Goal: Obtain resource: Obtain resource

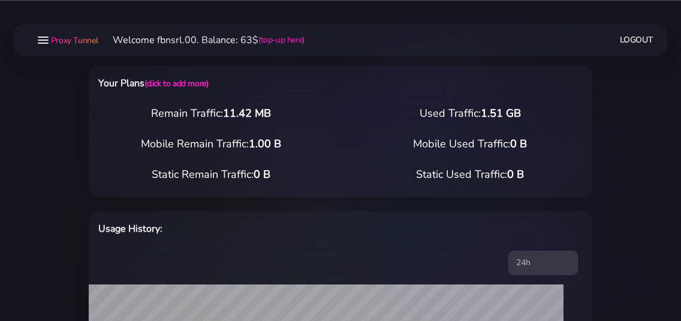
select select "static"
select select "IT"
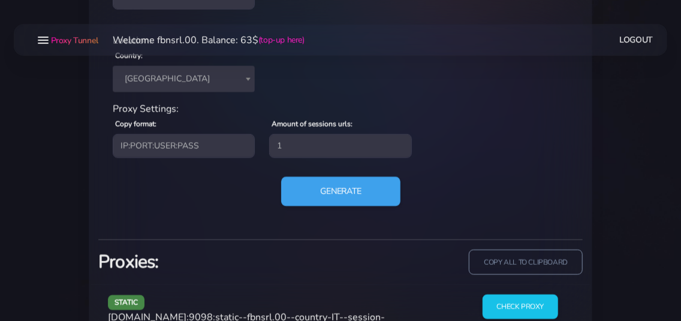
scroll to position [534, 0]
click at [316, 189] on button "Generate" at bounding box center [340, 190] width 119 height 29
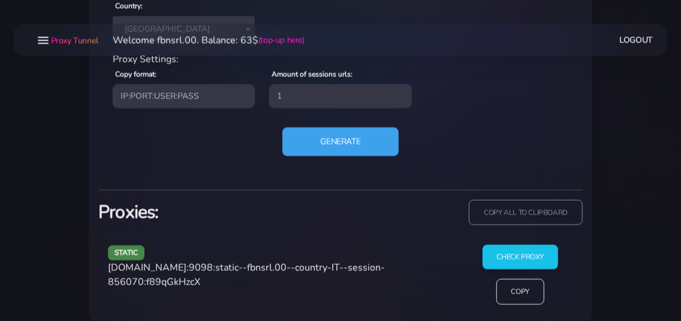
scroll to position [599, 0]
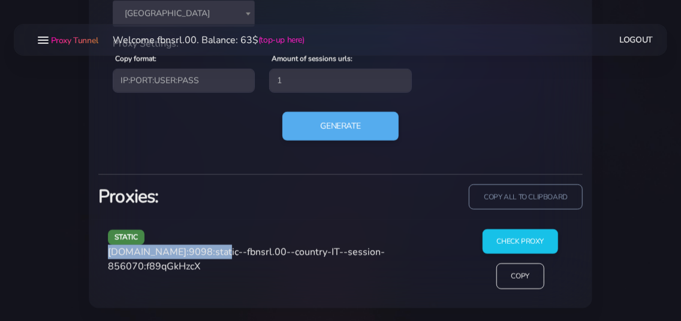
drag, startPoint x: 109, startPoint y: 254, endPoint x: 212, endPoint y: 252, distance: 103.1
click at [212, 252] on span "agg.proxytunnel.io:9098:static--fbnsrl.00--country-IT--session-856070:f89qGkHzcX" at bounding box center [246, 260] width 277 height 28
copy span "[DOMAIN_NAME]:9098"
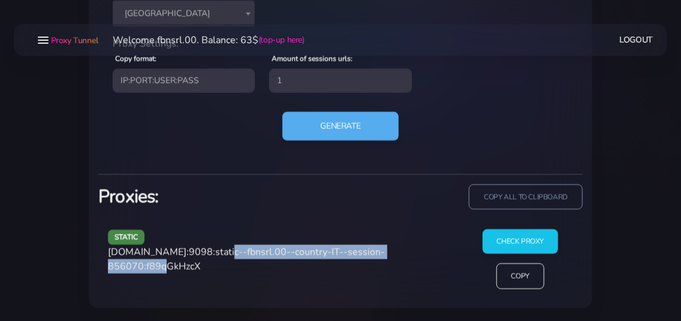
drag, startPoint x: 217, startPoint y: 253, endPoint x: 176, endPoint y: 269, distance: 43.6
click at [176, 269] on span "agg.proxytunnel.io:9098:static--fbnsrl.00--country-IT--session-856070:f89qGkHzcX" at bounding box center [246, 260] width 277 height 28
copy span "static--fbnsrl.00--country-IT--session-856070"
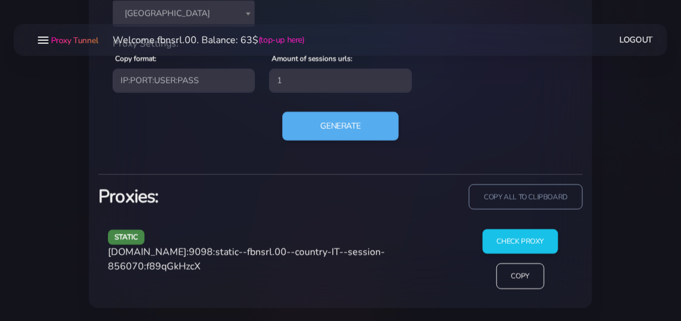
click at [210, 265] on span "agg.proxytunnel.io:9098:static--fbnsrl.00--country-IT--session-856070:f89qGkHzcX" at bounding box center [246, 260] width 277 height 28
copy span "f89qGkHzcX"
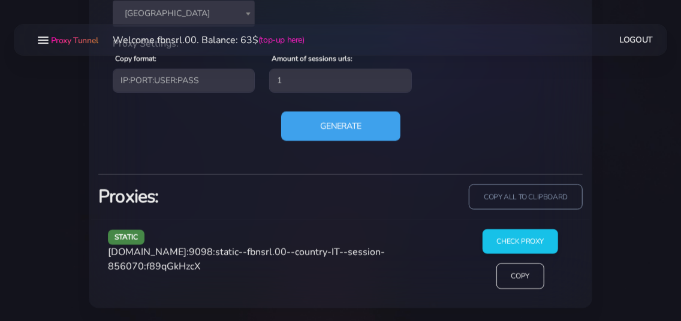
click at [316, 123] on button "Generate" at bounding box center [340, 125] width 119 height 29
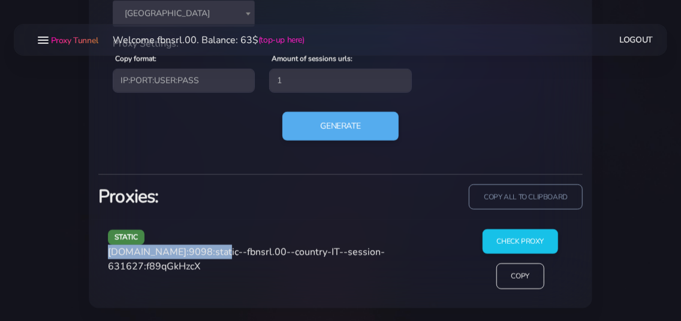
drag, startPoint x: 108, startPoint y: 253, endPoint x: 211, endPoint y: 253, distance: 103.1
click at [211, 253] on span "agg.proxytunnel.io:9098:static--fbnsrl.00--country-IT--session-631627:f89qGkHzcX" at bounding box center [246, 260] width 277 height 28
copy span "[DOMAIN_NAME]:9098"
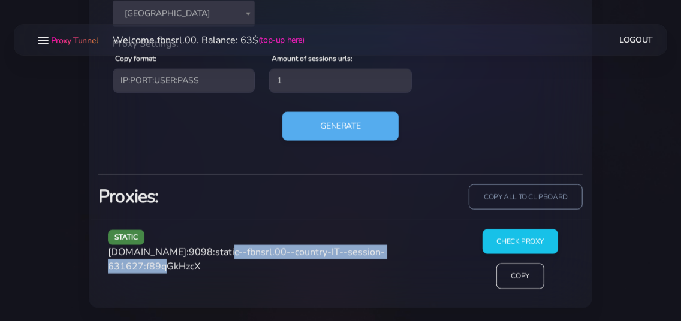
drag, startPoint x: 217, startPoint y: 250, endPoint x: 179, endPoint y: 261, distance: 39.3
click at [179, 261] on span "agg.proxytunnel.io:9098:static--fbnsrl.00--country-IT--session-631627:f89qGkHzcX" at bounding box center [246, 260] width 277 height 28
copy span "static--fbnsrl.00--country-IT--session-631627"
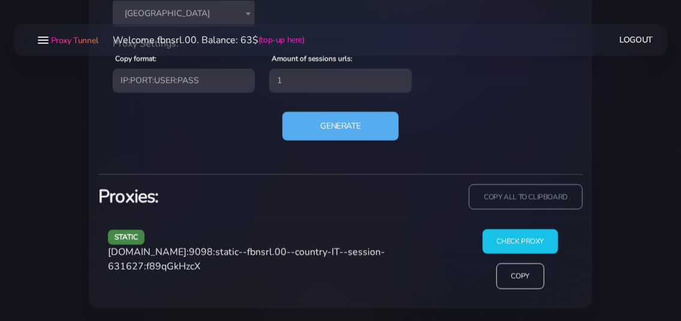
click at [218, 262] on span "agg.proxytunnel.io:9098:static--fbnsrl.00--country-IT--session-631627:f89qGkHzcX" at bounding box center [246, 260] width 277 height 28
copy span "f89qGkHzcX"
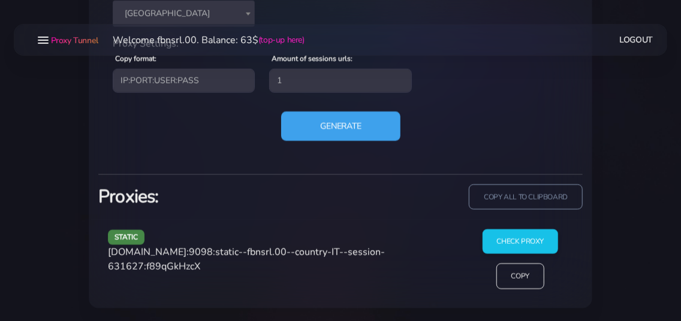
click at [327, 136] on button "Generate" at bounding box center [340, 125] width 119 height 29
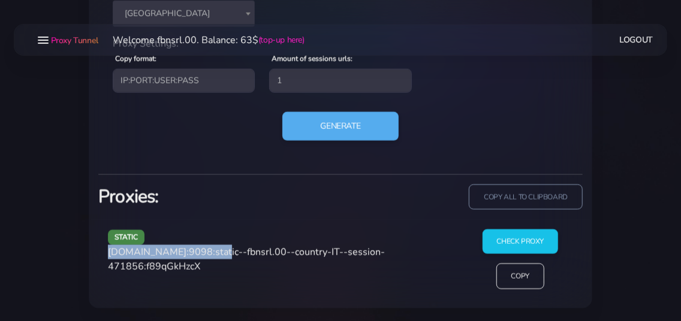
drag, startPoint x: 109, startPoint y: 251, endPoint x: 211, endPoint y: 251, distance: 102.5
click at [211, 251] on span "agg.proxytunnel.io:9098:static--fbnsrl.00--country-IT--session-471856:f89qGkHzcX" at bounding box center [246, 260] width 277 height 28
copy span "[DOMAIN_NAME]:9098"
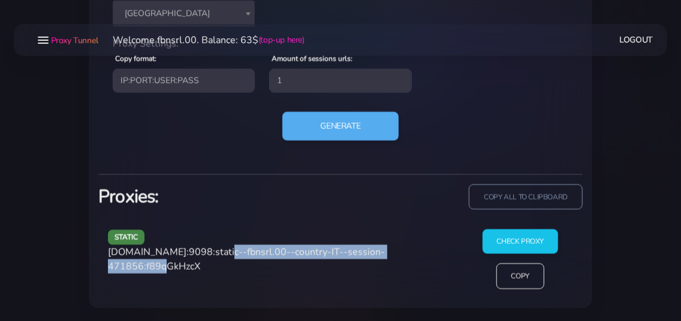
drag, startPoint x: 214, startPoint y: 252, endPoint x: 176, endPoint y: 261, distance: 39.4
click at [176, 261] on span "agg.proxytunnel.io:9098:static--fbnsrl.00--country-IT--session-471856:f89qGkHzcX" at bounding box center [246, 260] width 277 height 28
copy span "static--fbnsrl.00--country-IT--session-471856"
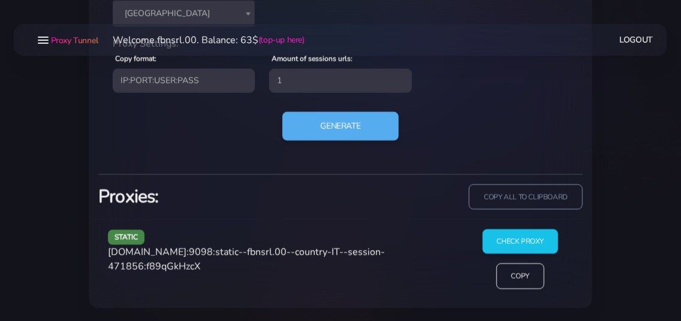
click at [208, 265] on span "agg.proxytunnel.io:9098:static--fbnsrl.00--country-IT--session-471856:f89qGkHzcX" at bounding box center [246, 260] width 277 height 28
copy span "f89qGkHzcX"
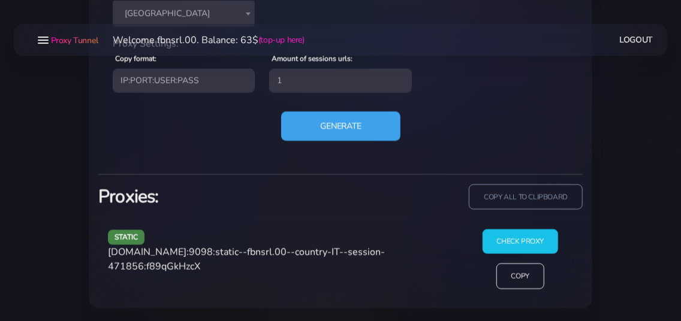
click at [319, 127] on button "Generate" at bounding box center [340, 125] width 119 height 29
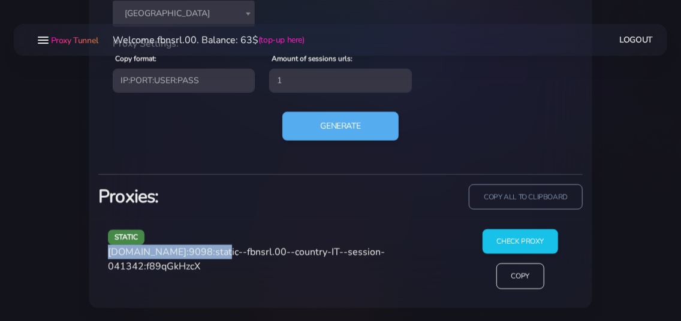
drag, startPoint x: 108, startPoint y: 253, endPoint x: 211, endPoint y: 249, distance: 103.1
click at [211, 249] on span "agg.proxytunnel.io:9098:static--fbnsrl.00--country-IT--session-041342:f89qGkHzcX" at bounding box center [246, 260] width 277 height 28
copy span "[DOMAIN_NAME]:9098"
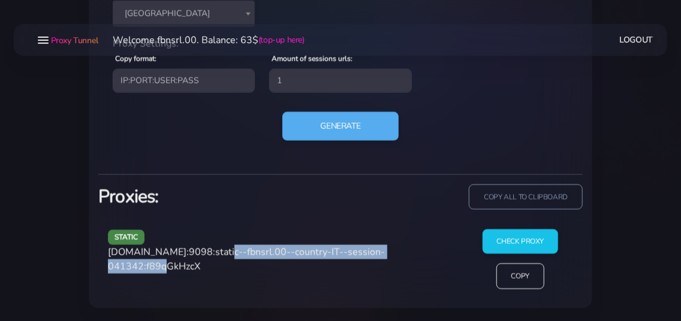
drag, startPoint x: 215, startPoint y: 253, endPoint x: 179, endPoint y: 267, distance: 39.3
click at [179, 267] on span "agg.proxytunnel.io:9098:static--fbnsrl.00--country-IT--session-041342:f89qGkHzcX" at bounding box center [246, 260] width 277 height 28
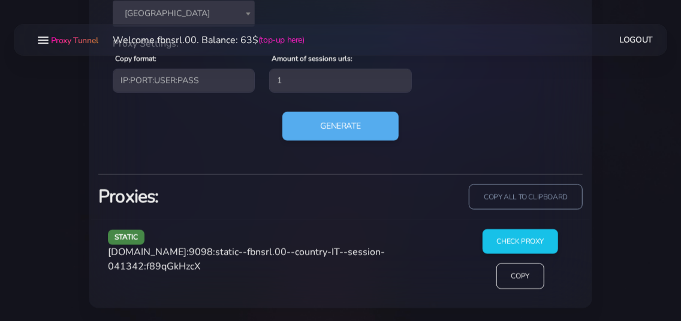
click at [210, 265] on span "agg.proxytunnel.io:9098:static--fbnsrl.00--country-IT--session-041342:f89qGkHzcX" at bounding box center [246, 260] width 277 height 28
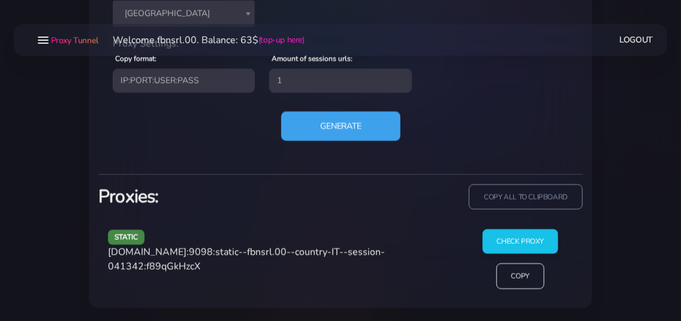
click at [327, 119] on button "Generate" at bounding box center [340, 125] width 119 height 29
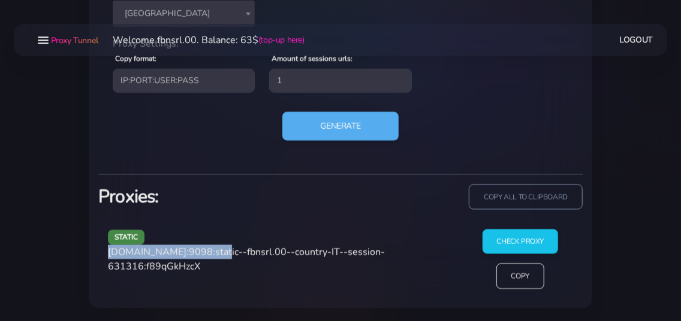
drag, startPoint x: 110, startPoint y: 252, endPoint x: 214, endPoint y: 249, distance: 103.7
click at [214, 249] on span "agg.proxytunnel.io:9098:static--fbnsrl.00--country-IT--session-631316:f89qGkHzcX" at bounding box center [246, 260] width 277 height 28
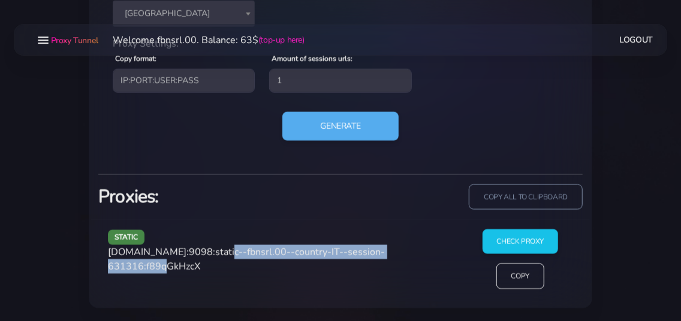
drag, startPoint x: 215, startPoint y: 252, endPoint x: 177, endPoint y: 264, distance: 39.8
click at [177, 264] on span "agg.proxytunnel.io:9098:static--fbnsrl.00--country-IT--session-631316:f89qGkHzcX" at bounding box center [246, 260] width 277 height 28
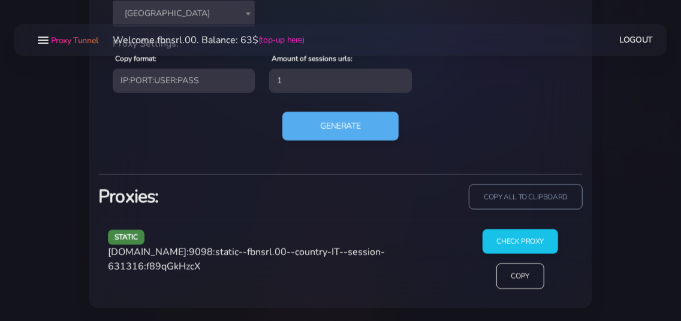
click at [207, 269] on span "agg.proxytunnel.io:9098:static--fbnsrl.00--country-IT--session-631316:f89qGkHzcX" at bounding box center [246, 260] width 277 height 28
click at [207, 268] on span "agg.proxytunnel.io:9098:static--fbnsrl.00--country-IT--session-631316:f89qGkHzcX" at bounding box center [246, 260] width 277 height 28
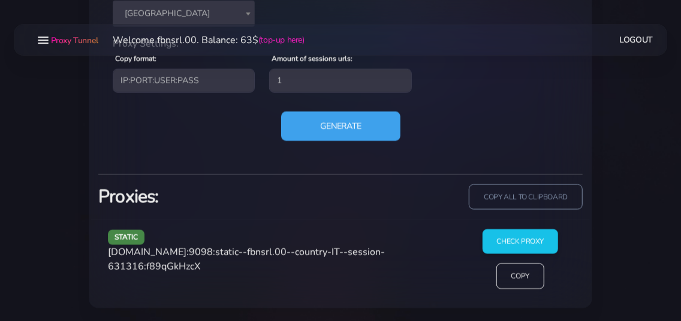
click at [332, 118] on button "Generate" at bounding box center [340, 125] width 119 height 29
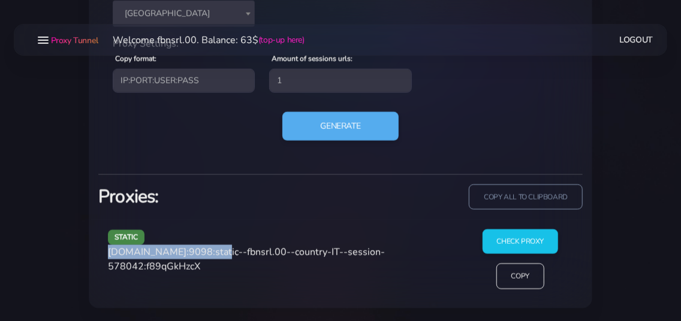
drag, startPoint x: 109, startPoint y: 253, endPoint x: 211, endPoint y: 250, distance: 101.9
click at [211, 250] on span "agg.proxytunnel.io:9098:static--fbnsrl.00--country-IT--session-578042:f89qGkHzcX" at bounding box center [246, 260] width 277 height 28
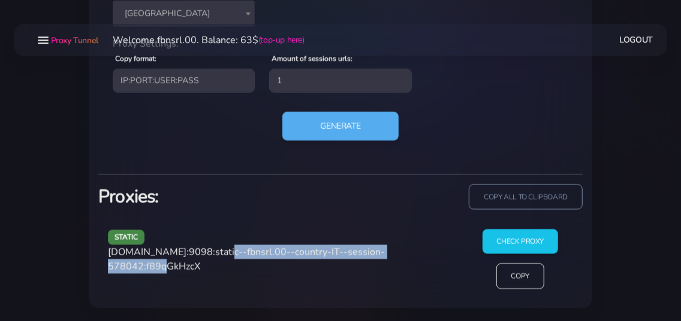
drag, startPoint x: 217, startPoint y: 250, endPoint x: 179, endPoint y: 267, distance: 41.9
click at [179, 267] on span "agg.proxytunnel.io:9098:static--fbnsrl.00--country-IT--session-578042:f89qGkHzcX" at bounding box center [246, 260] width 277 height 28
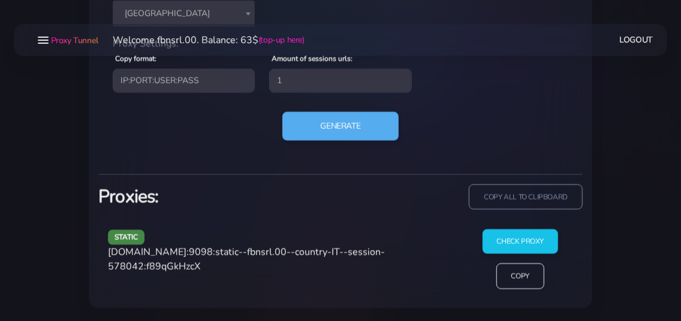
click at [204, 269] on span "agg.proxytunnel.io:9098:static--fbnsrl.00--country-IT--session-578042:f89qGkHzcX" at bounding box center [246, 260] width 277 height 28
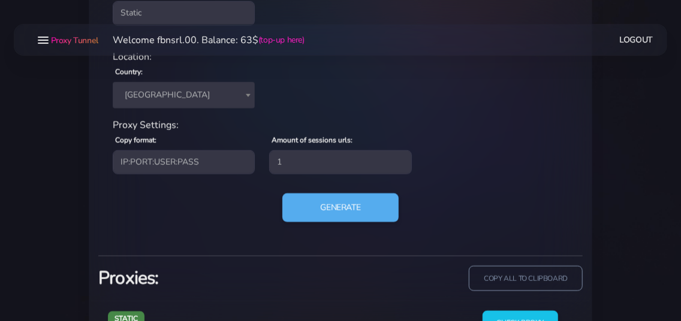
scroll to position [388, 0]
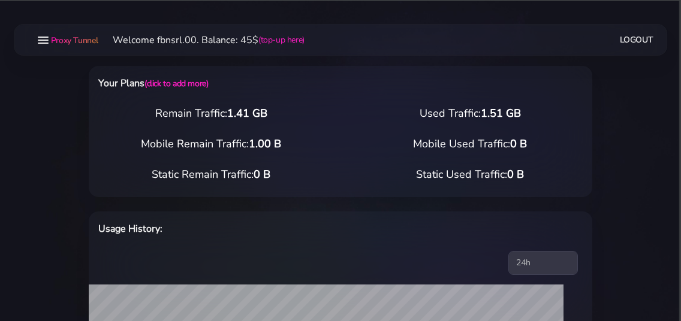
select select "static"
select select "IT"
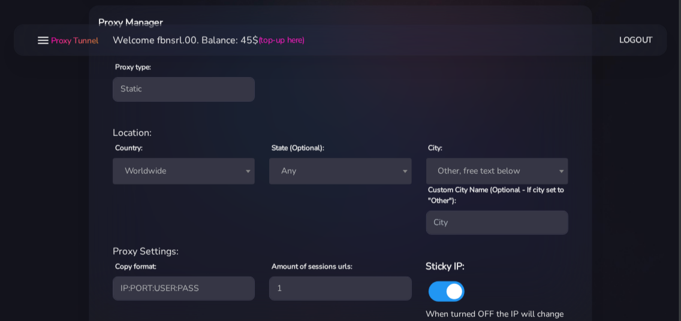
scroll to position [453, 0]
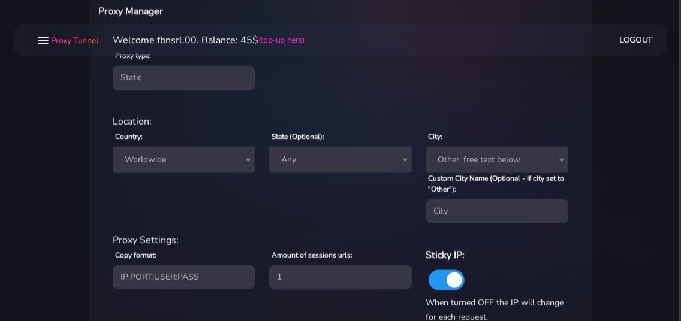
click at [199, 163] on span "Worldwide" at bounding box center [184, 160] width 128 height 17
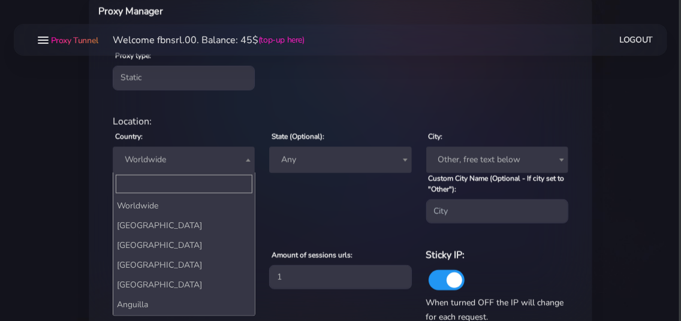
scroll to position [2193, 0]
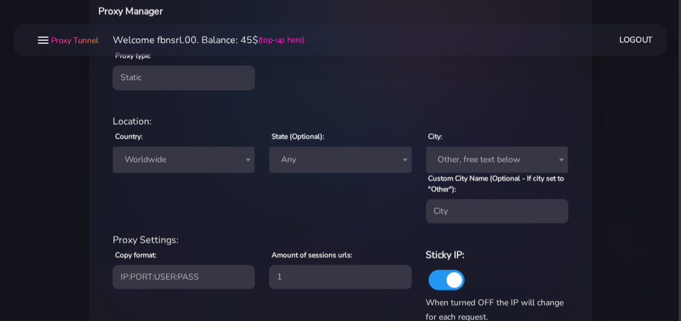
click at [143, 168] on span "Worldwide" at bounding box center [184, 160] width 128 height 17
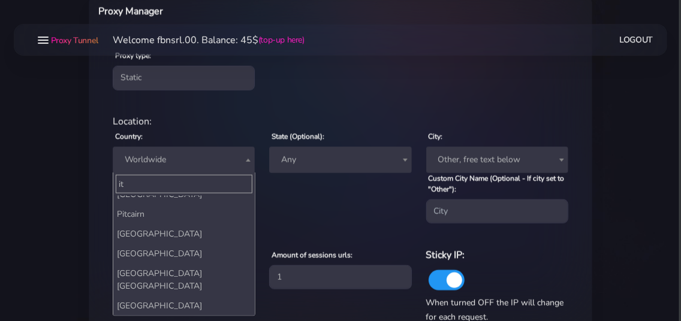
scroll to position [92, 0]
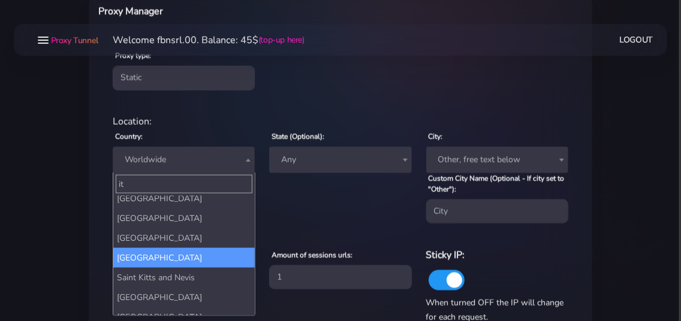
type input "it"
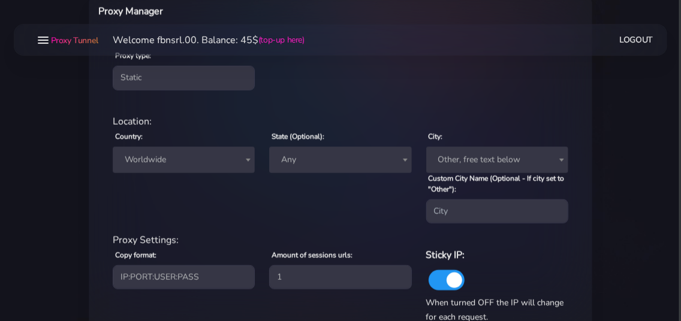
click at [89, 204] on div "Proxy type: Residential Static Mobile residential Location: Country: Worldwide …" at bounding box center [340, 210] width 503 height 352
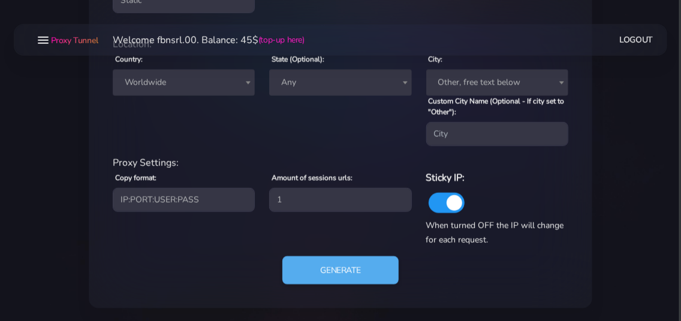
scroll to position [532, 0]
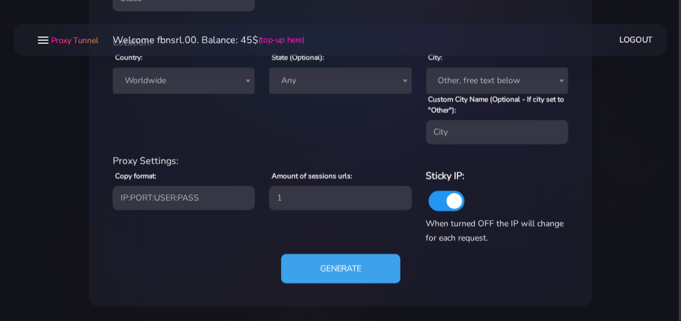
click at [295, 271] on button "Generate" at bounding box center [340, 268] width 119 height 29
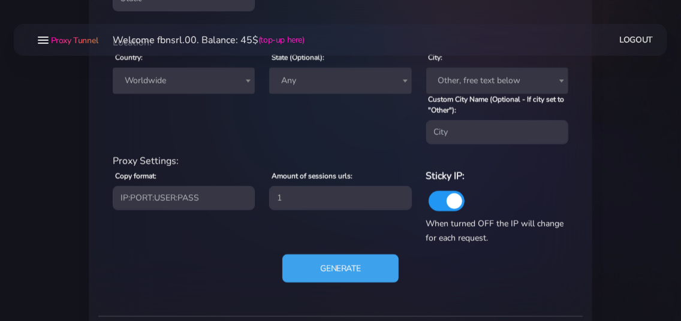
scroll to position [675, 0]
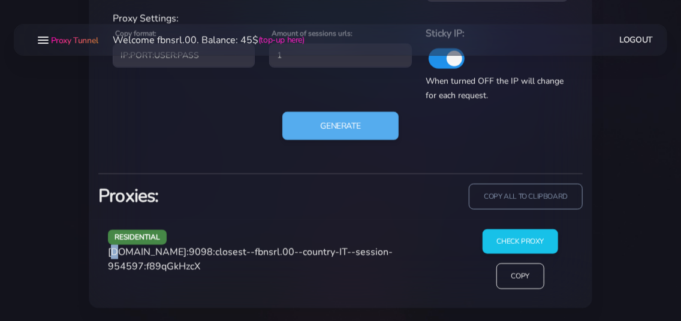
drag, startPoint x: 111, startPoint y: 251, endPoint x: 119, endPoint y: 250, distance: 7.8
click at [119, 250] on span "[DOMAIN_NAME]:9098:closest--fbnsrl.00--country-IT--session-954597:f89qGkHzcX" at bounding box center [250, 260] width 285 height 28
drag, startPoint x: 108, startPoint y: 252, endPoint x: 211, endPoint y: 256, distance: 102.5
click at [211, 256] on span "[DOMAIN_NAME]:9098:closest--fbnsrl.00--country-IT--session-954597:f89qGkHzcX" at bounding box center [250, 260] width 285 height 28
copy span "[DOMAIN_NAME]:9098"
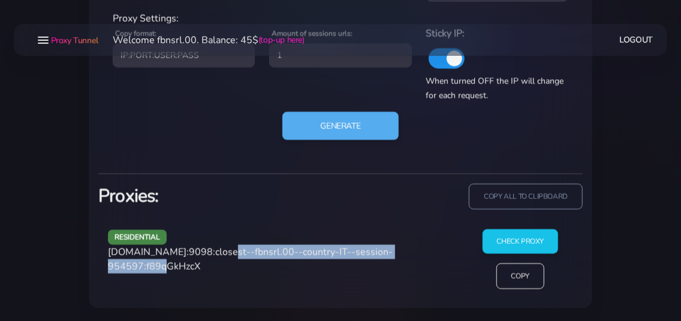
drag, startPoint x: 216, startPoint y: 252, endPoint x: 176, endPoint y: 261, distance: 41.6
click at [176, 261] on span "[DOMAIN_NAME]:9098:closest--fbnsrl.00--country-IT--session-954597:f89qGkHzcX" at bounding box center [250, 260] width 285 height 28
copy span "closest--fbnsrl.00--country-IT--session-954597"
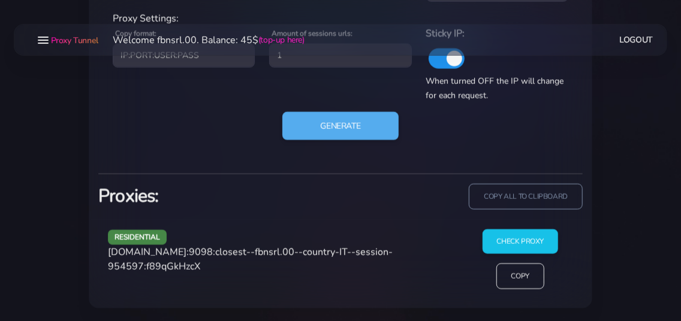
click at [214, 269] on span "[DOMAIN_NAME]:9098:closest--fbnsrl.00--country-IT--session-954597:f89qGkHzcX" at bounding box center [250, 260] width 285 height 28
copy span "f89qGkHzcX"
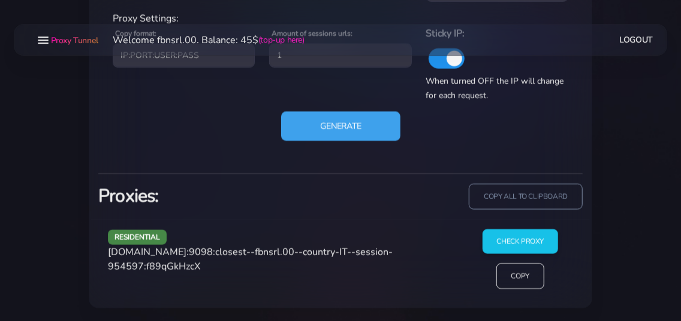
click at [319, 128] on button "Generate" at bounding box center [340, 125] width 119 height 29
